Goal: Task Accomplishment & Management: Complete application form

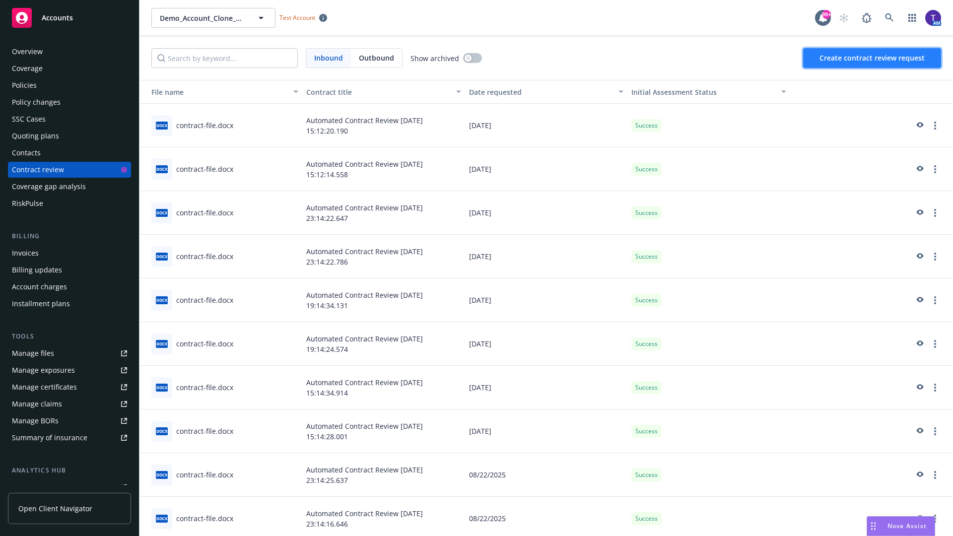
click at [873, 58] on span "Create contract review request" at bounding box center [871, 57] width 105 height 9
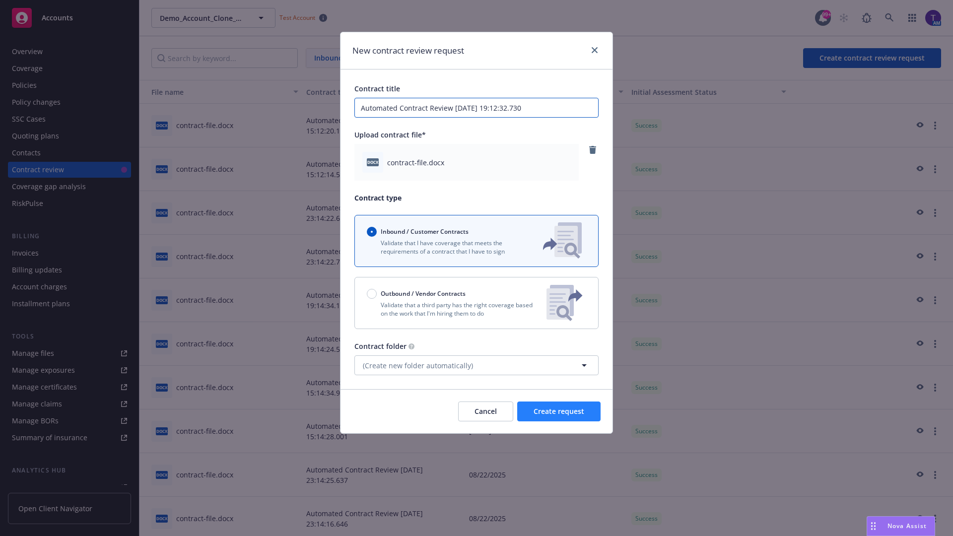
type input "Automated Contract Review [DATE] 19:12:32.730"
click at [559, 411] on span "Create request" at bounding box center [559, 410] width 51 height 9
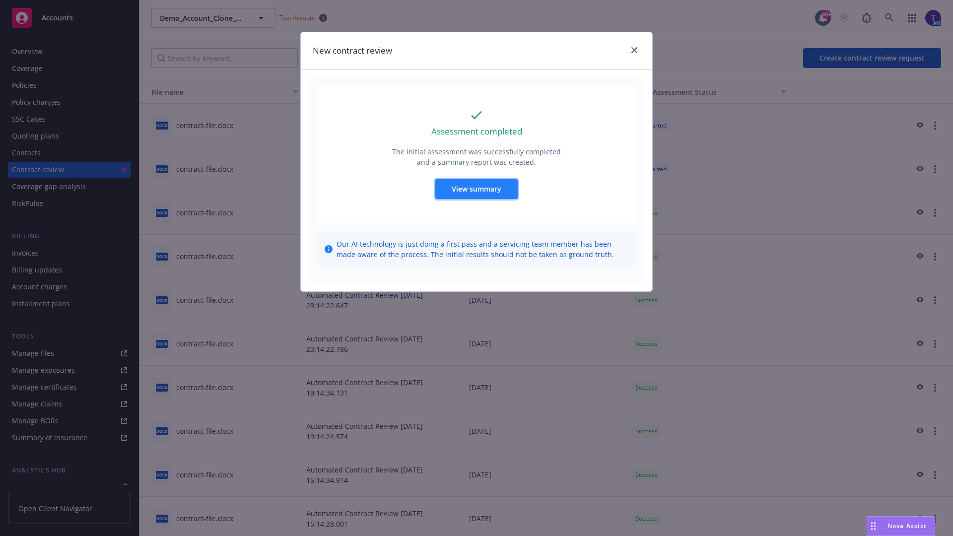
click at [476, 189] on span "View summary" at bounding box center [477, 188] width 50 height 9
